Goal: Navigation & Orientation: Find specific page/section

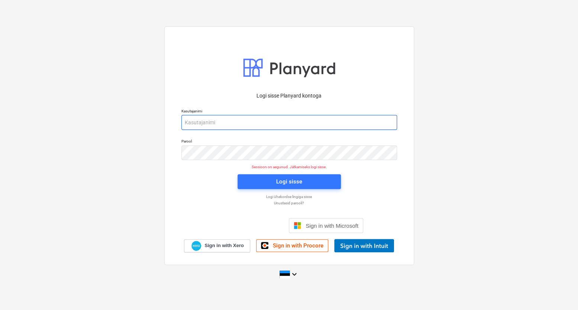
click at [235, 121] on input "email" at bounding box center [289, 122] width 216 height 15
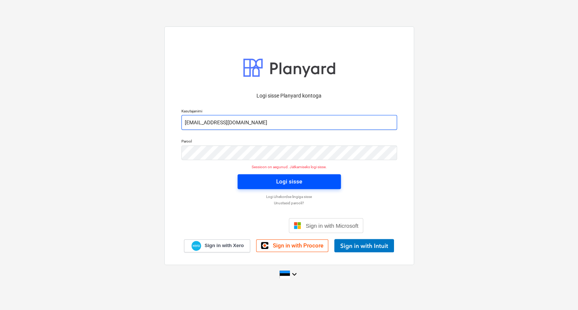
type input "[EMAIL_ADDRESS][DOMAIN_NAME]"
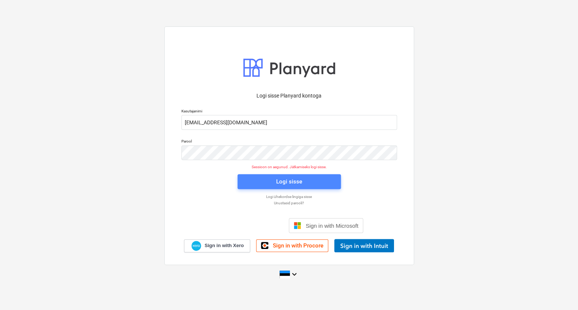
click at [282, 181] on div "Logi sisse" at bounding box center [289, 182] width 26 height 10
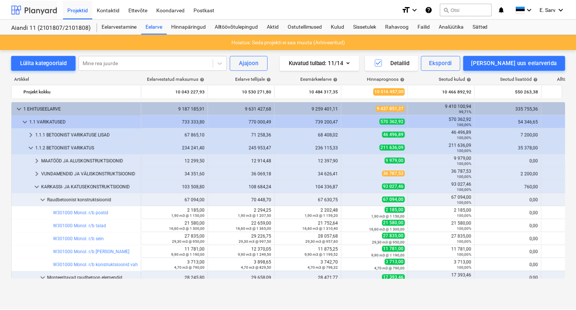
scroll to position [33, 0]
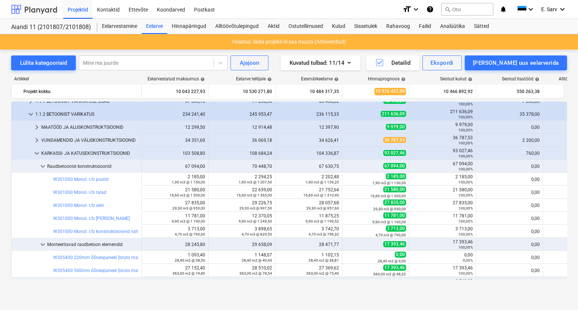
click at [31, 11] on div at bounding box center [34, 9] width 46 height 19
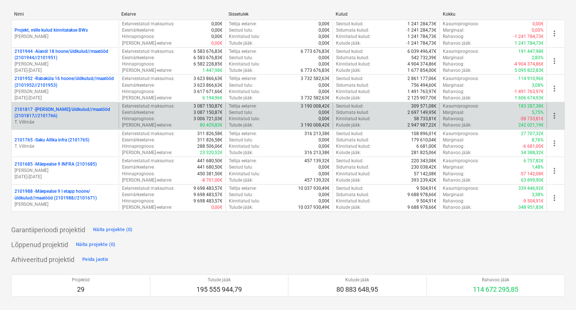
scroll to position [101, 0]
click at [59, 115] on p "2101817 - [PERSON_NAME]/üldkulud//maatööd (2101817//2101766)" at bounding box center [65, 112] width 101 height 13
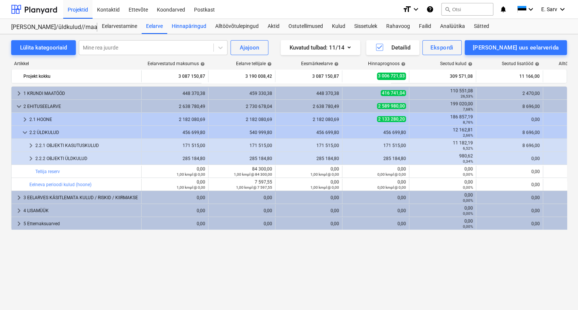
click at [186, 26] on div "Hinnapäringud" at bounding box center [189, 26] width 44 height 15
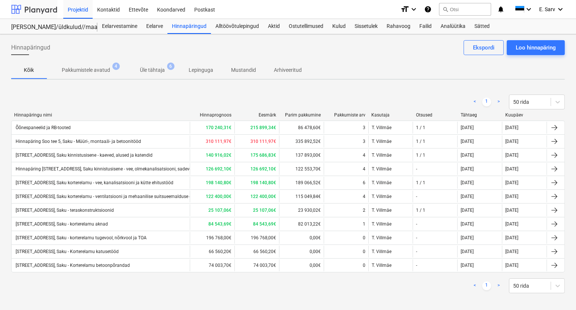
click at [46, 6] on div at bounding box center [34, 9] width 46 height 19
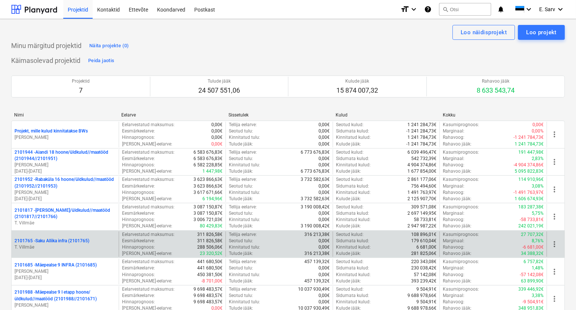
click at [62, 238] on p "2101765 - Saku Allika infra (2101765)" at bounding box center [52, 241] width 75 height 6
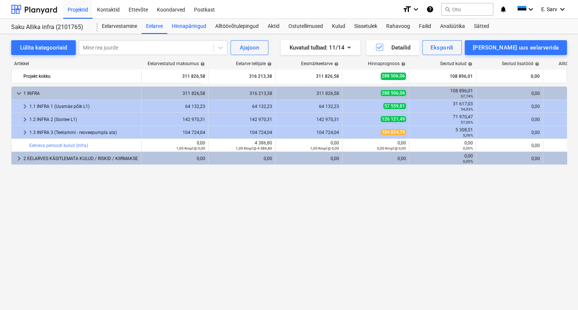
click at [187, 25] on div "Hinnapäringud" at bounding box center [189, 26] width 44 height 15
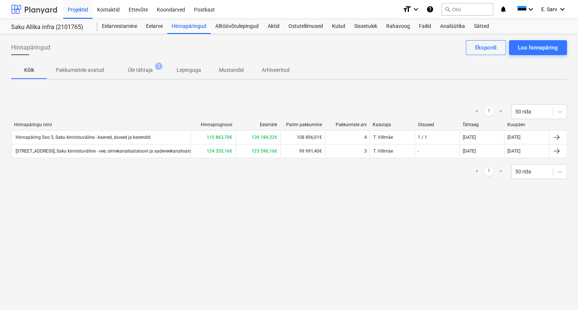
click at [43, 6] on div at bounding box center [34, 9] width 46 height 19
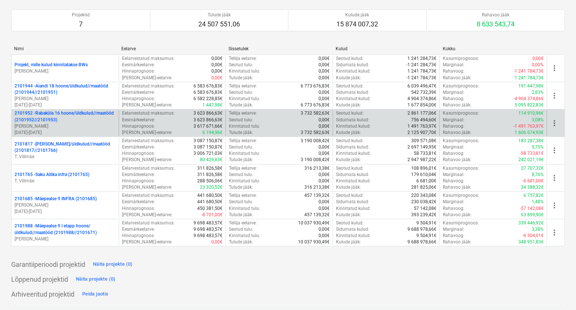
scroll to position [67, 0]
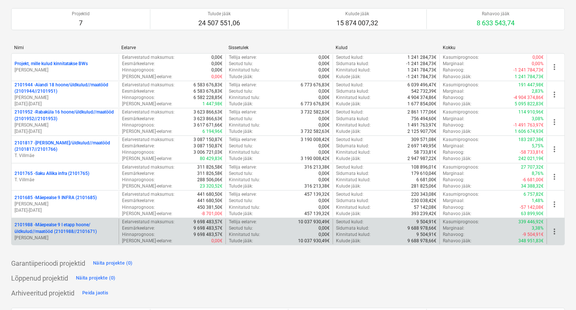
click at [71, 229] on p "2101988 - Mäepealse 9 I etapp hoone/üldkulud//maatööd (2101988//2101671)" at bounding box center [65, 228] width 101 height 13
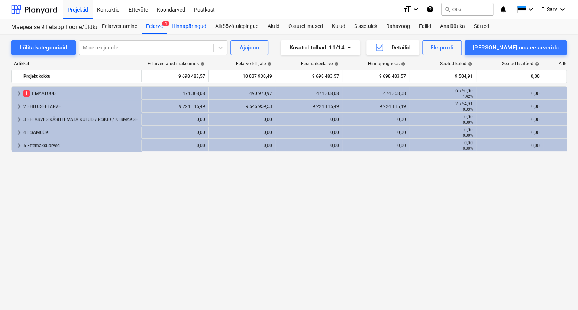
click at [189, 26] on div "Hinnapäringud" at bounding box center [189, 26] width 44 height 15
